Goal: Find specific page/section: Find specific page/section

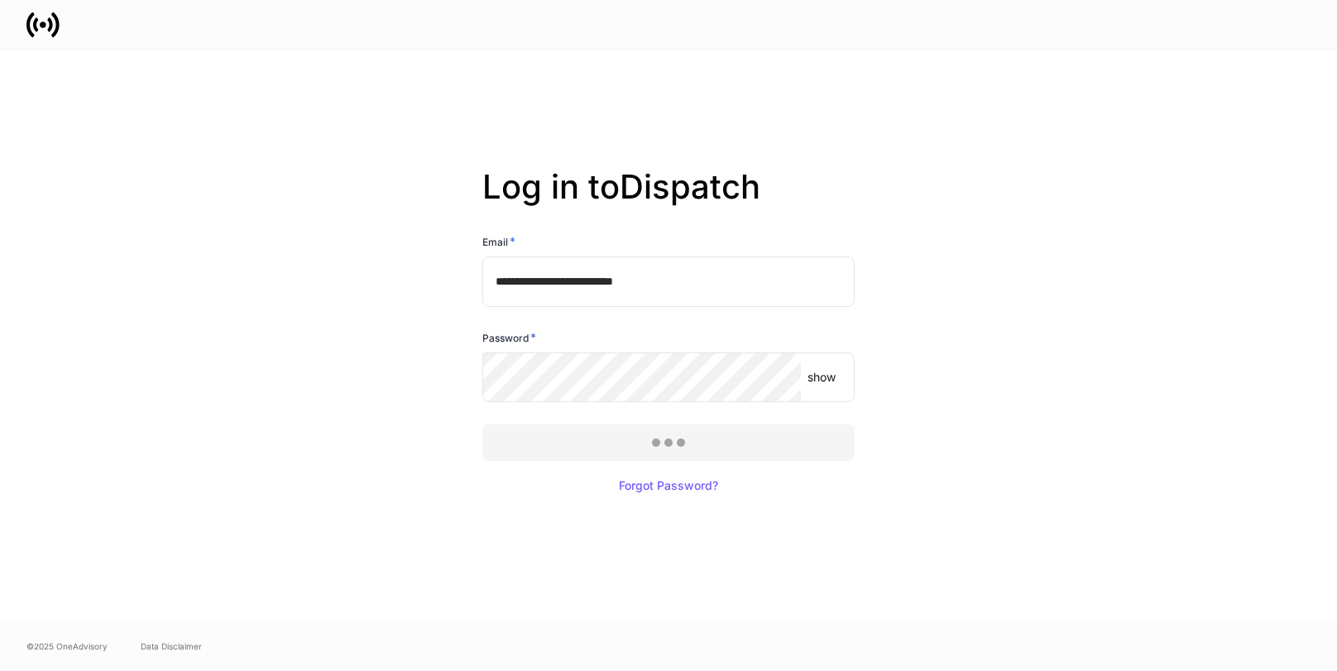
click at [571, 438] on div at bounding box center [668, 335] width 1337 height 671
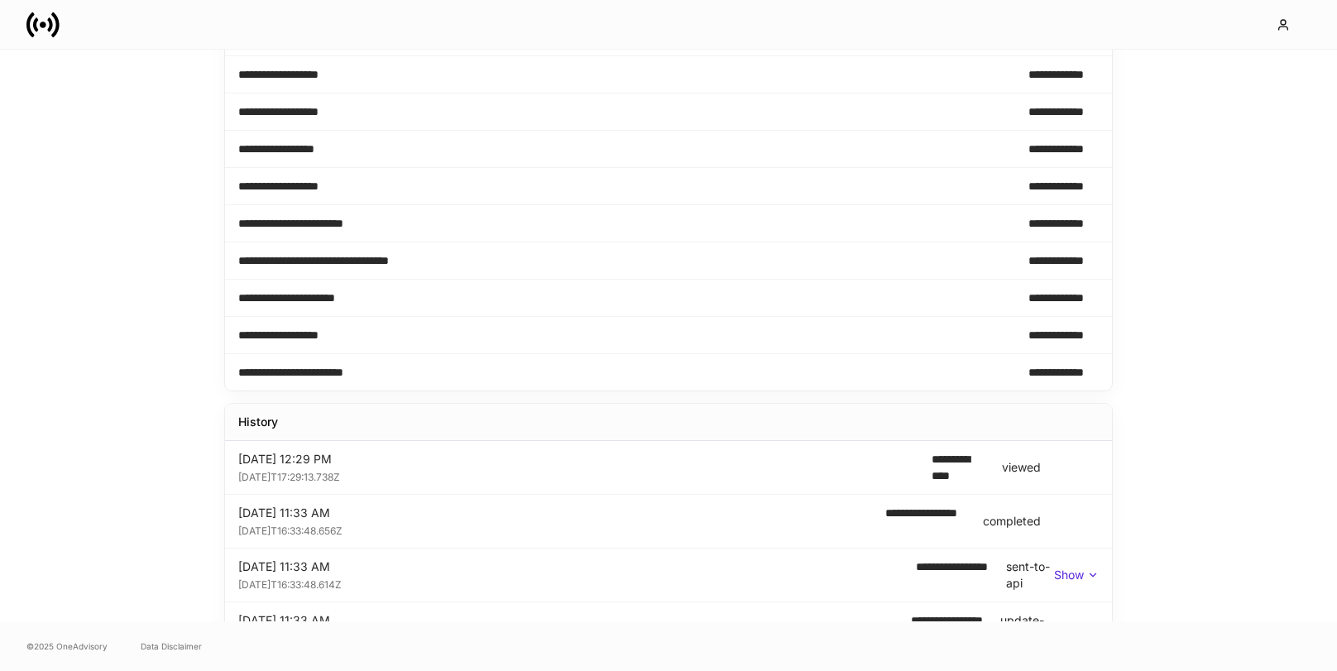
scroll to position [283, 0]
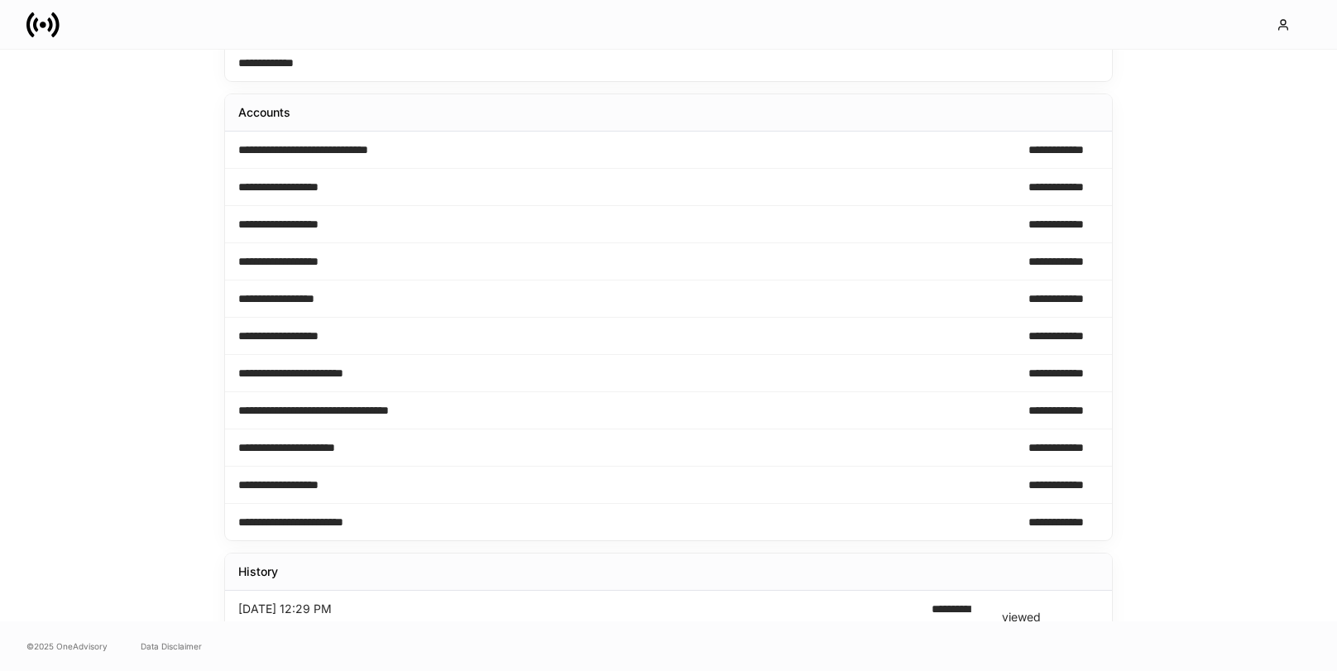
click at [356, 150] on div "**********" at bounding box center [335, 149] width 194 height 17
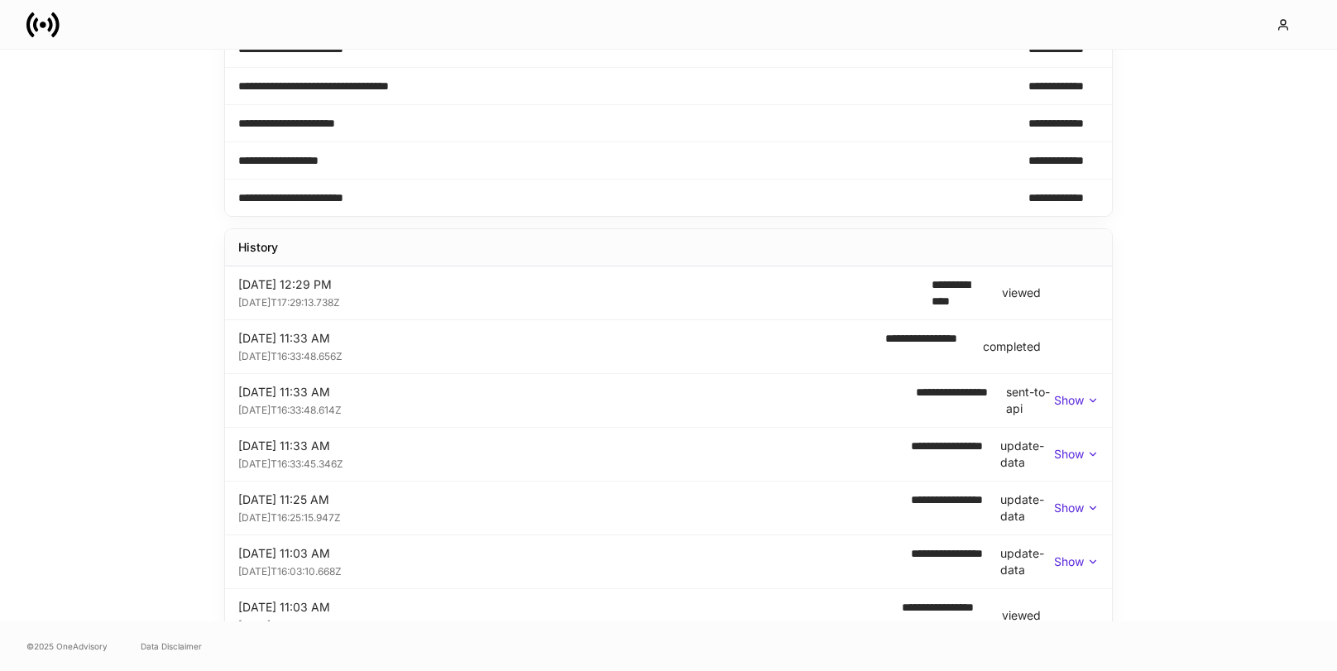
scroll to position [785, 0]
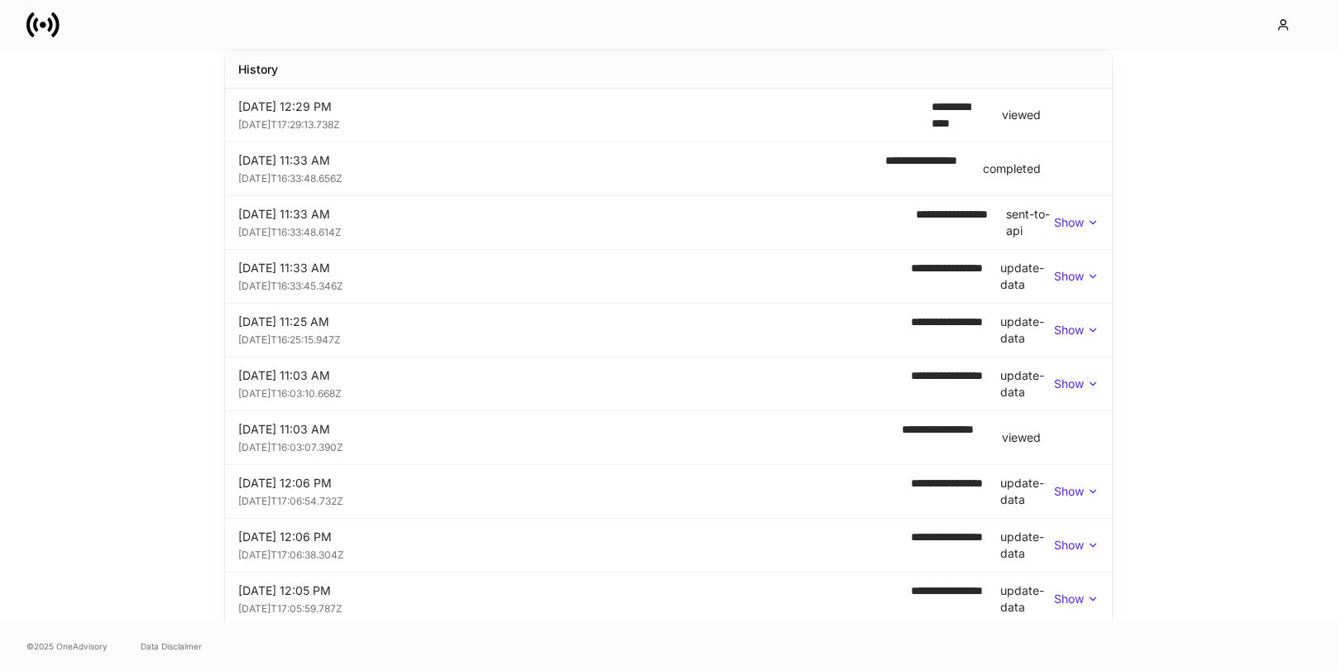
click at [1078, 215] on p "Show" at bounding box center [1069, 222] width 30 height 17
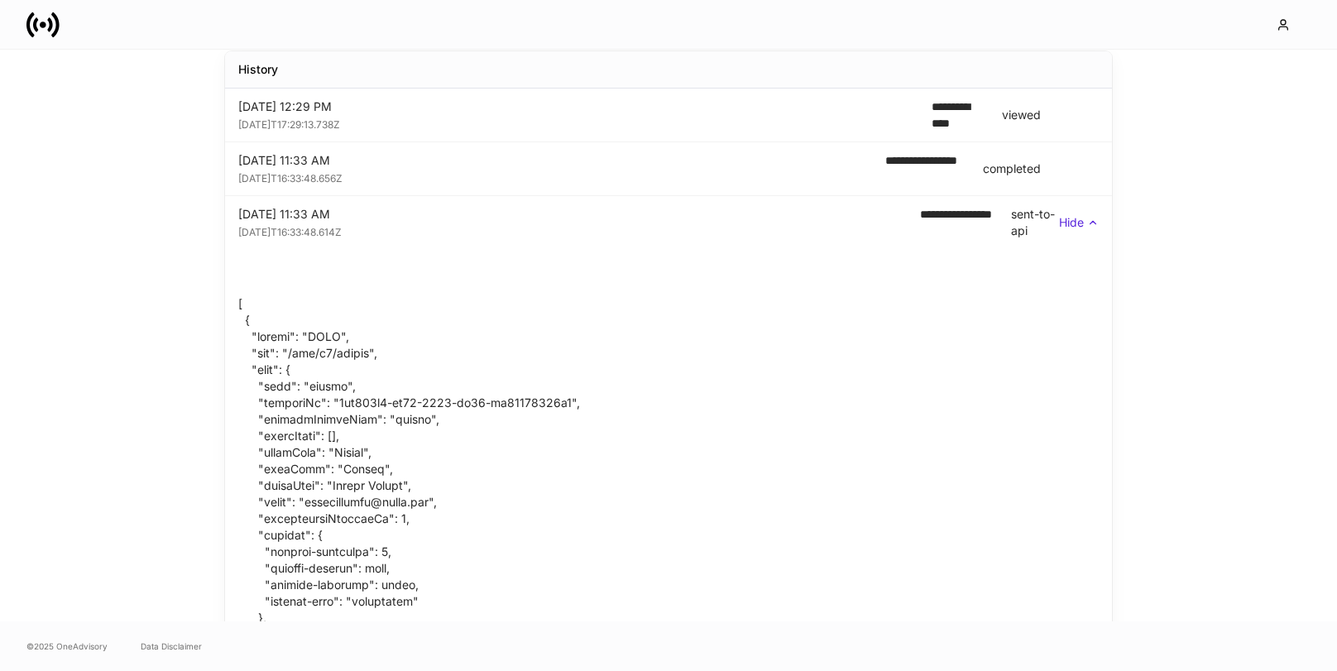
click at [1078, 215] on p "Hide" at bounding box center [1071, 222] width 25 height 17
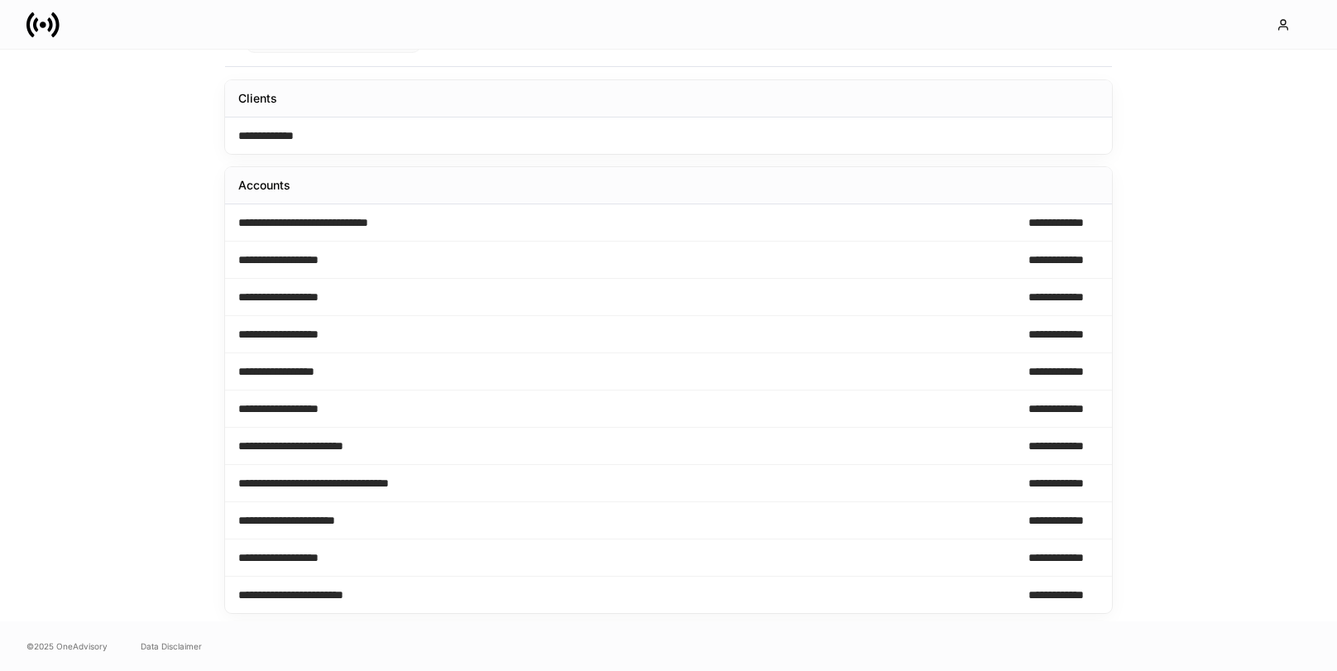
scroll to position [0, 0]
